Goal: Task Accomplishment & Management: Complete application form

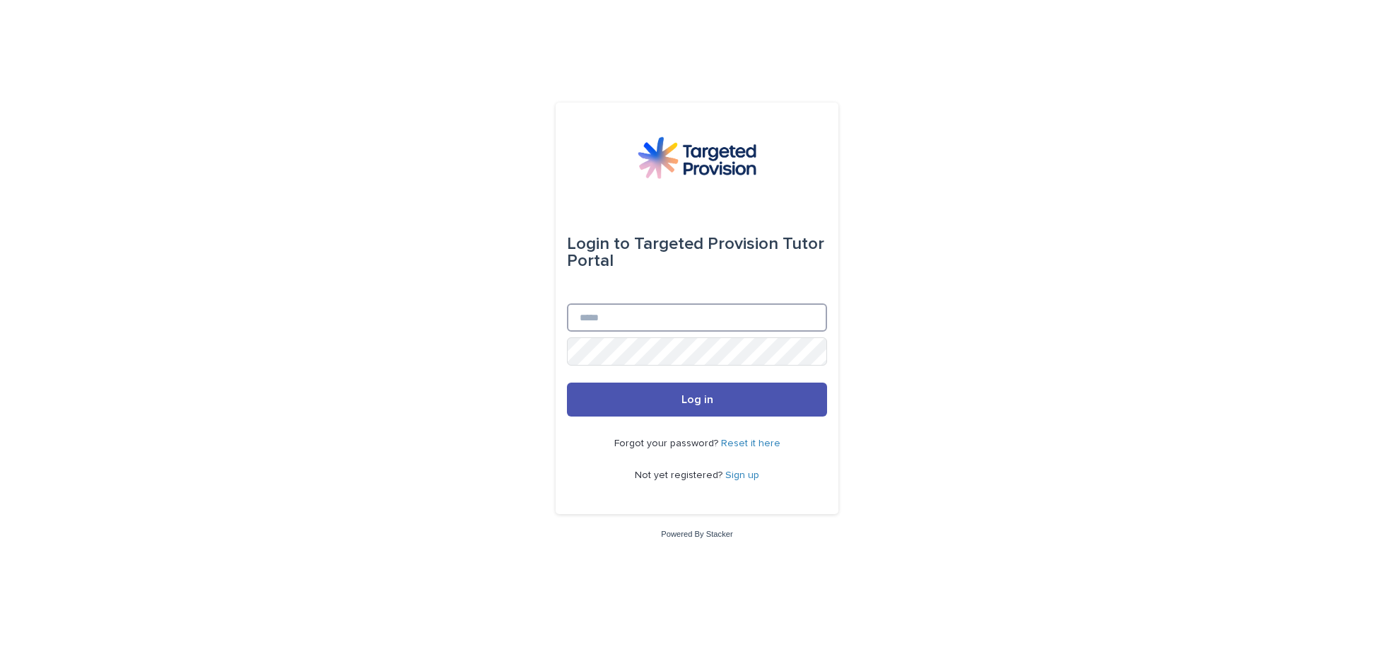
click at [598, 317] on input "Email" at bounding box center [697, 317] width 260 height 28
type input "**********"
click at [673, 395] on button "Log in" at bounding box center [697, 399] width 260 height 34
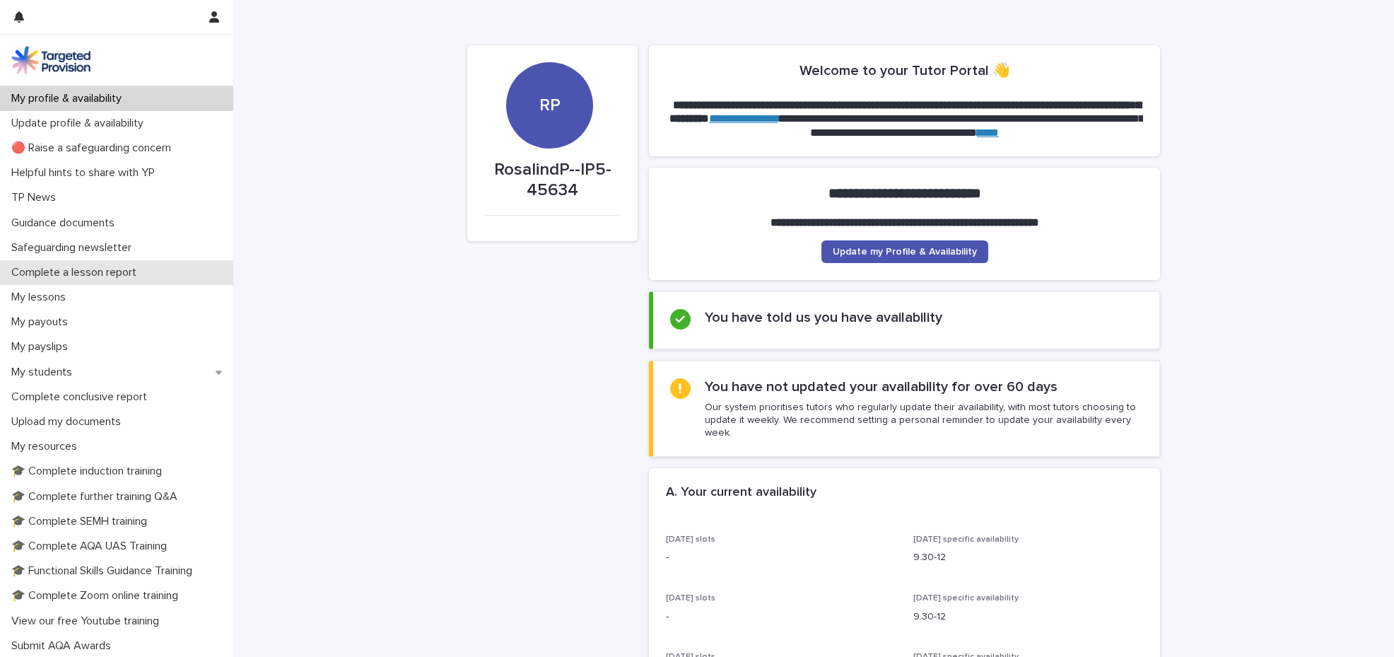
click at [167, 274] on div "Complete a lesson report" at bounding box center [116, 272] width 233 height 25
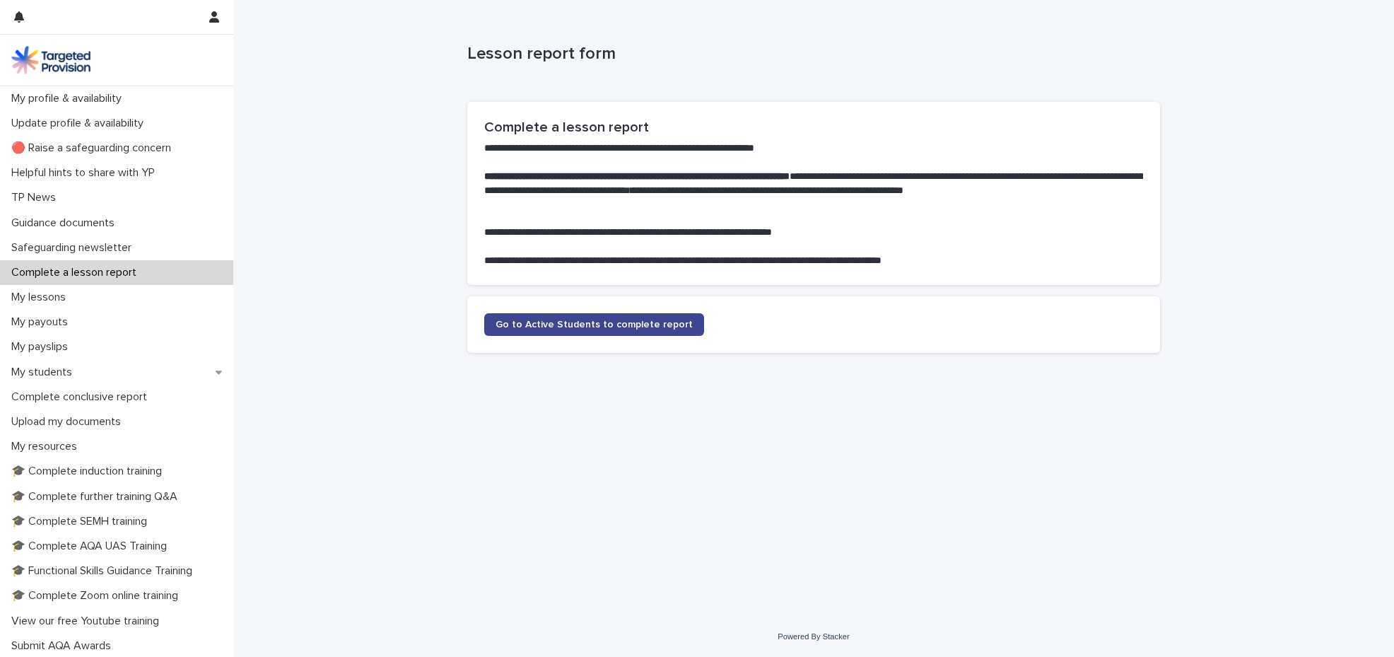
click at [580, 327] on span "Go to Active Students to complete report" at bounding box center [594, 325] width 197 height 10
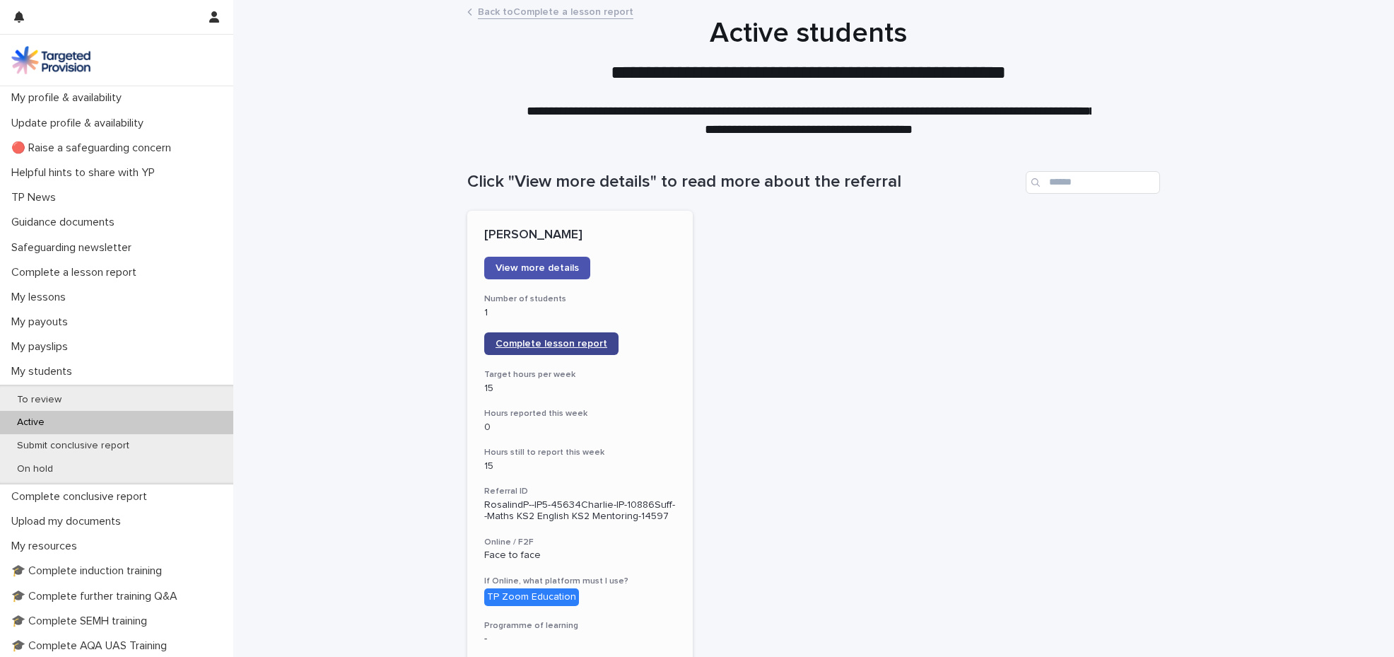
click at [568, 345] on span "Complete lesson report" at bounding box center [552, 344] width 112 height 10
click at [157, 90] on div "My profile & availability" at bounding box center [116, 98] width 233 height 25
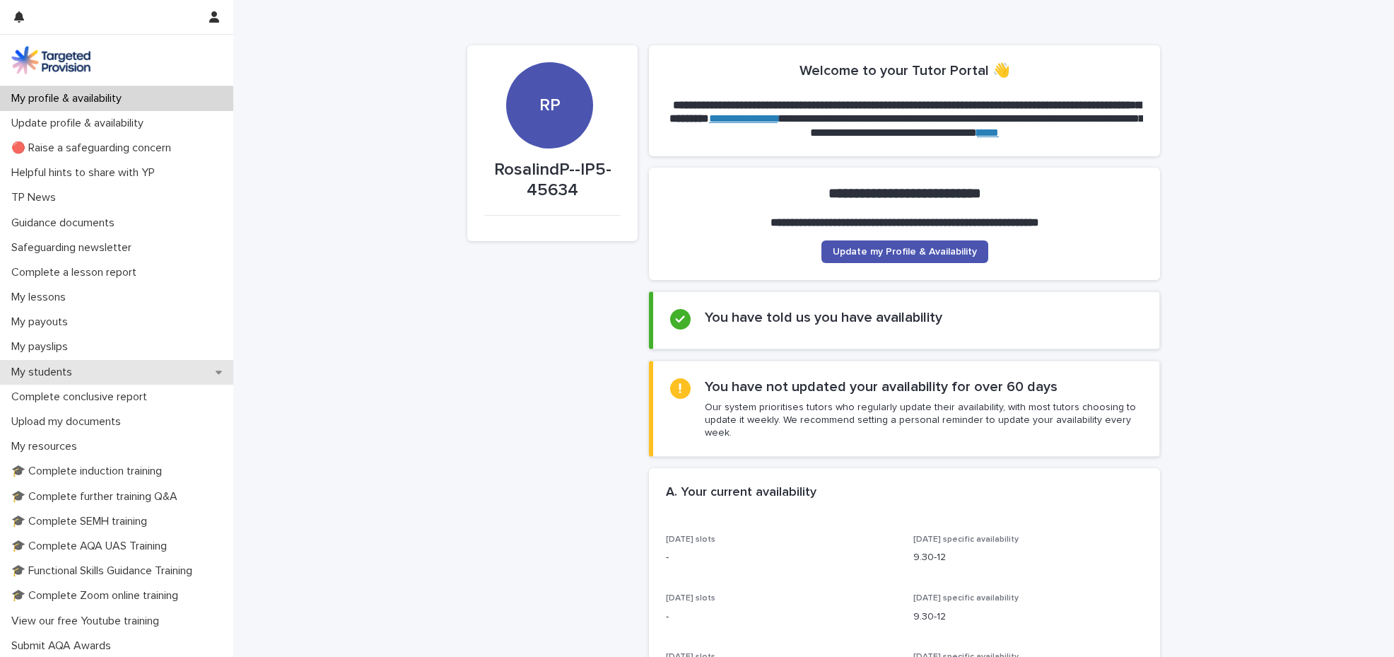
click at [115, 366] on div "My students" at bounding box center [116, 372] width 233 height 25
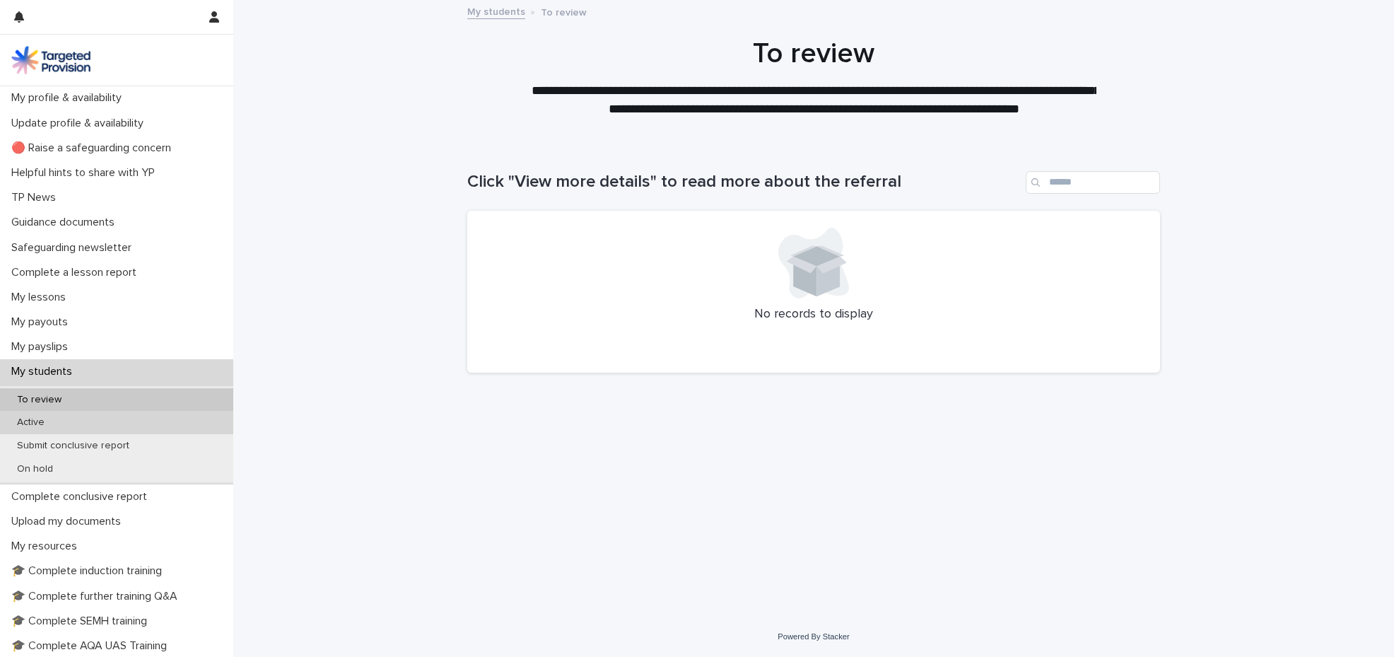
click at [74, 421] on div "Active" at bounding box center [116, 422] width 233 height 23
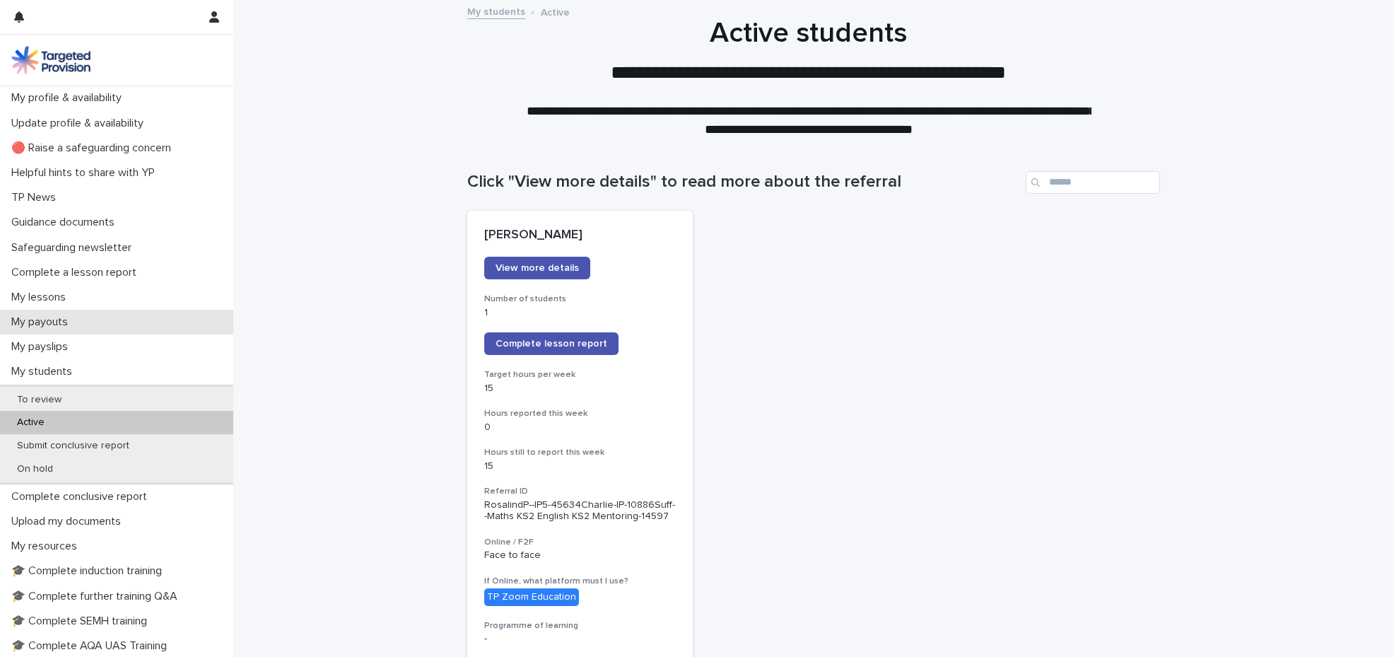
click at [87, 325] on div "My payouts" at bounding box center [116, 322] width 233 height 25
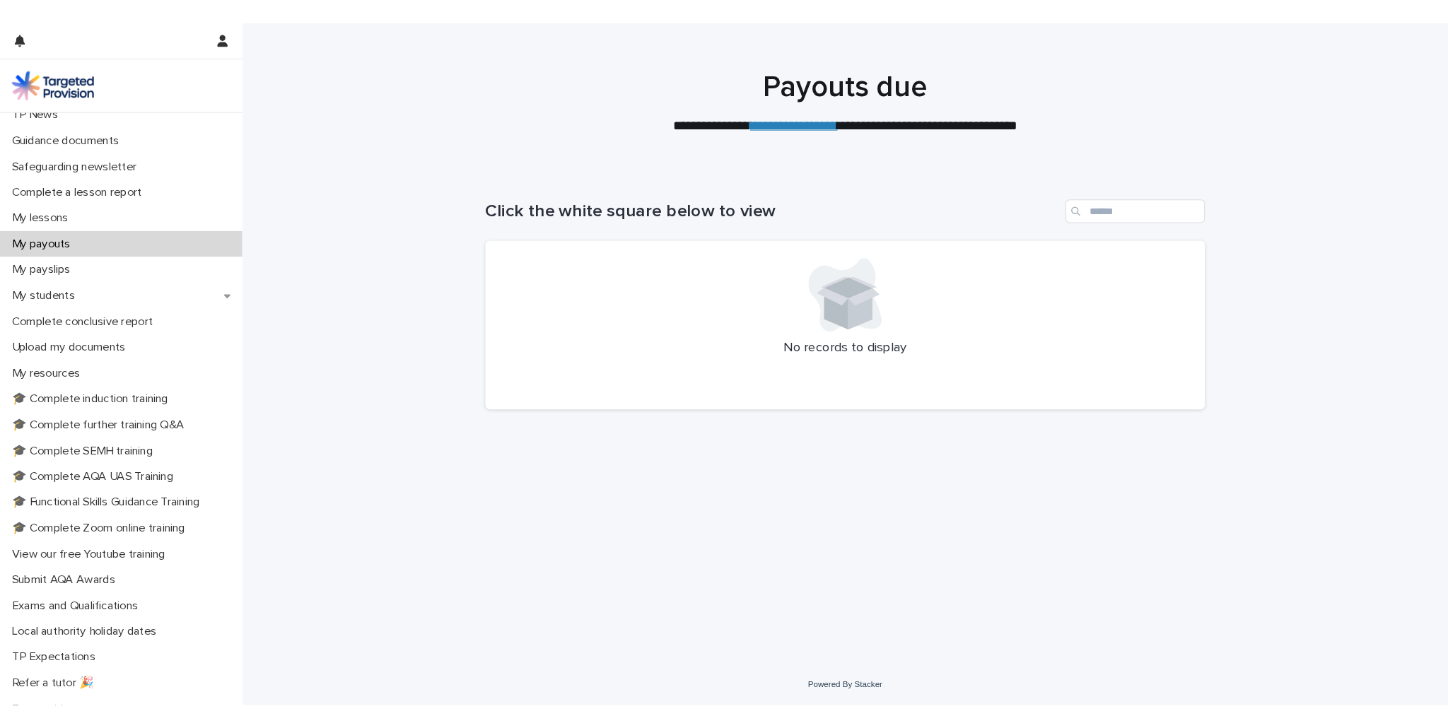
scroll to position [103, 0]
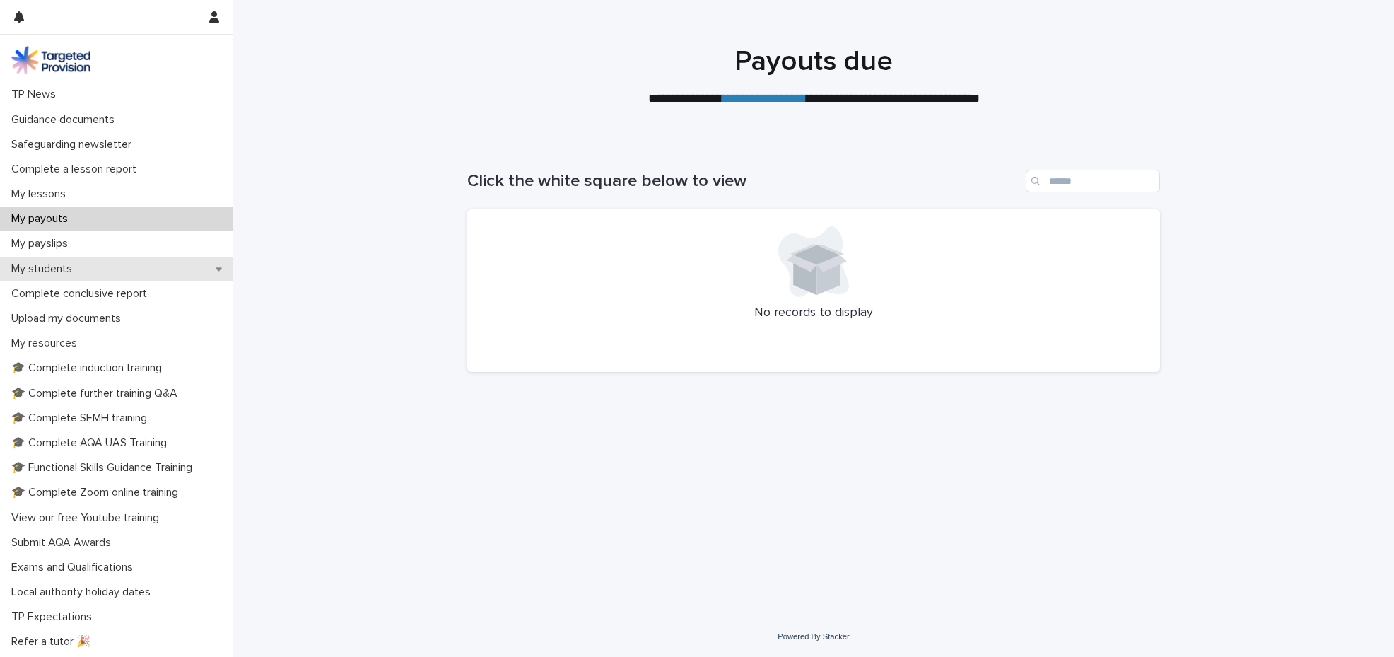
click at [104, 263] on div "My students" at bounding box center [116, 269] width 233 height 25
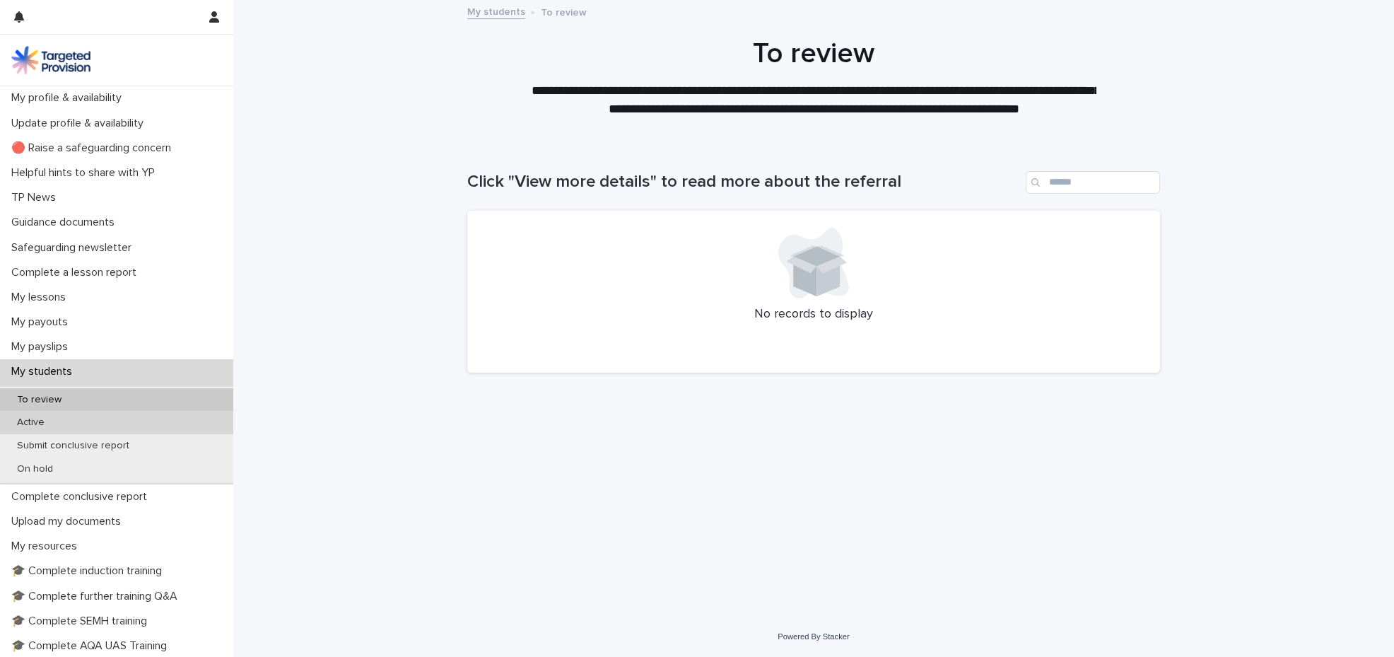
click at [48, 428] on div "Active" at bounding box center [116, 422] width 233 height 23
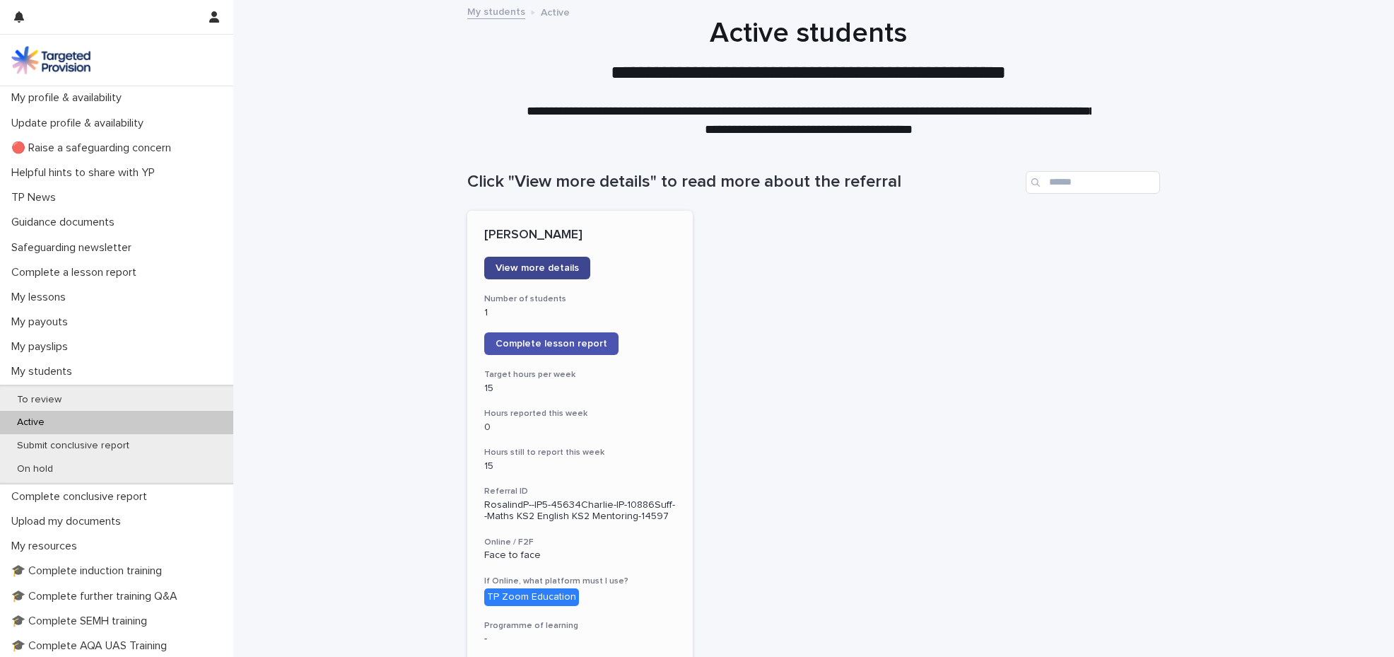
click at [498, 266] on span "View more details" at bounding box center [537, 268] width 83 height 10
